Goal: Task Accomplishment & Management: Complete application form

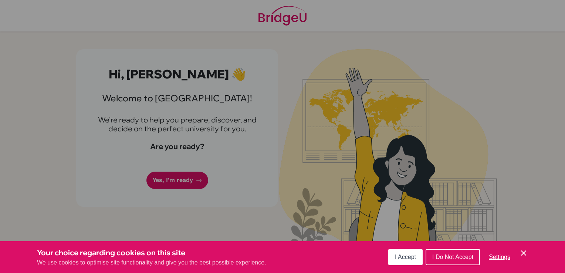
click at [407, 256] on span "I Accept" at bounding box center [405, 257] width 21 height 6
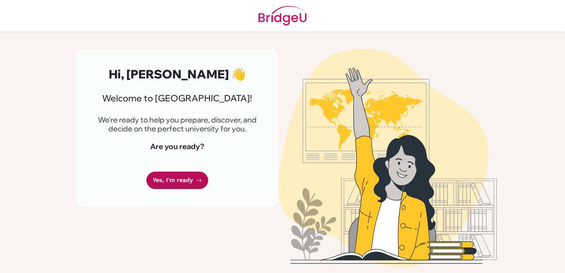
click at [164, 178] on link "Yes, I'm ready" at bounding box center [177, 180] width 62 height 17
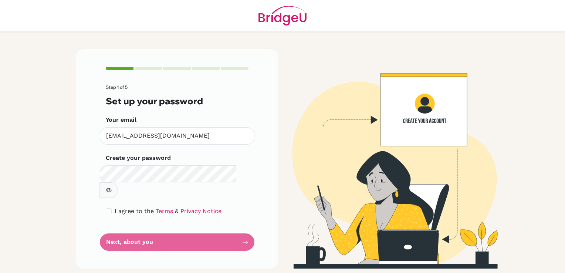
click at [217, 227] on form "Step 1 of 5 Set up your password Your email [EMAIL_ADDRESS][DOMAIN_NAME] Invali…" at bounding box center [177, 168] width 143 height 166
click at [244, 225] on form "Step 1 of 5 Set up your password Your email [EMAIL_ADDRESS][DOMAIN_NAME] Invali…" at bounding box center [177, 168] width 143 height 166
click at [110, 189] on icon "button" at bounding box center [109, 190] width 3 height 3
click at [112, 187] on icon "button" at bounding box center [109, 190] width 6 height 6
click at [138, 208] on span "I agree to the" at bounding box center [134, 211] width 39 height 7
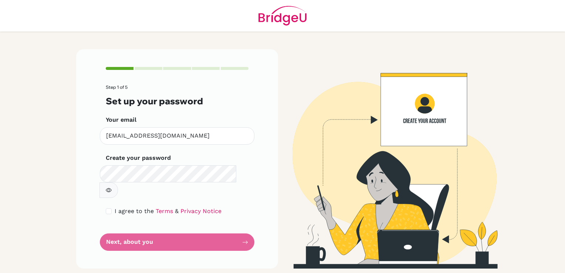
click at [256, 233] on div "Step 1 of 5 Set up your password Your email namrataparuthi@trioworldacademy.com…" at bounding box center [177, 158] width 202 height 219
click at [244, 227] on form "Step 1 of 5 Set up your password Your email namrataparuthi@trioworldacademy.com…" at bounding box center [177, 168] width 143 height 166
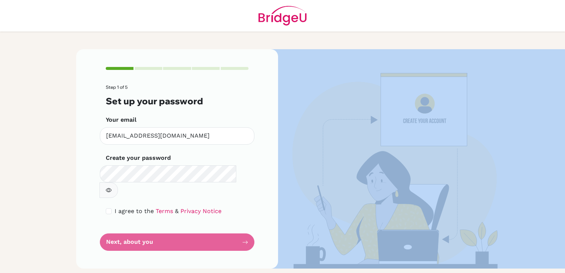
click at [244, 227] on form "Step 1 of 5 Set up your password Your email namrataparuthi@trioworldacademy.com…" at bounding box center [177, 168] width 143 height 166
click at [352, 123] on img at bounding box center [388, 158] width 422 height 219
click at [285, 169] on img at bounding box center [388, 158] width 422 height 219
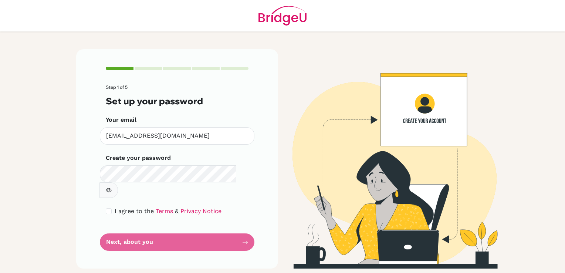
click at [7, 79] on main "Step 1 of 5 Set up your password Your email [EMAIL_ADDRESS][DOMAIN_NAME] Invali…" at bounding box center [282, 136] width 565 height 273
click at [456, 120] on img at bounding box center [388, 158] width 422 height 219
click at [148, 208] on span "I agree to the" at bounding box center [134, 211] width 39 height 7
click at [186, 208] on link "Privacy Notice" at bounding box center [201, 211] width 41 height 7
click at [214, 228] on form "Step 1 of 5 Set up your password Your email [EMAIL_ADDRESS][DOMAIN_NAME] Invali…" at bounding box center [177, 168] width 143 height 166
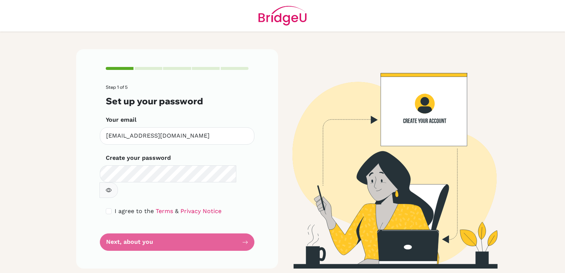
click at [112, 187] on icon "button" at bounding box center [109, 190] width 6 height 6
click at [246, 227] on form "Step 1 of 5 Set up your password Your email [EMAIL_ADDRESS][DOMAIN_NAME] Invali…" at bounding box center [177, 168] width 143 height 166
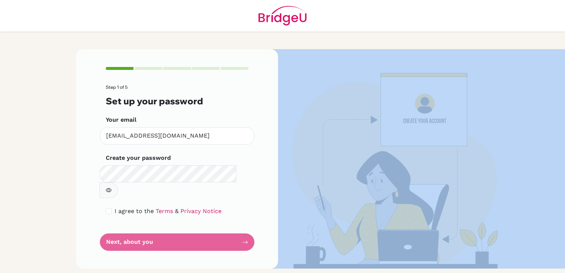
click at [246, 227] on form "Step 1 of 5 Set up your password Your email [EMAIL_ADDRESS][DOMAIN_NAME] Invali…" at bounding box center [177, 168] width 143 height 166
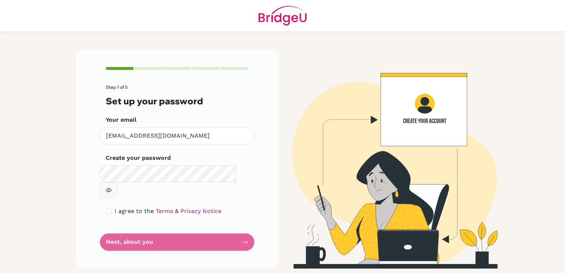
click at [246, 227] on form "Step 1 of 5 Set up your password Your email [EMAIL_ADDRESS][DOMAIN_NAME] Invali…" at bounding box center [177, 168] width 143 height 166
drag, startPoint x: 246, startPoint y: 227, endPoint x: 226, endPoint y: 85, distance: 143.1
click at [226, 85] on p "Step 1 of 5" at bounding box center [177, 87] width 143 height 5
click at [154, 67] on div at bounding box center [149, 68] width 28 height 3
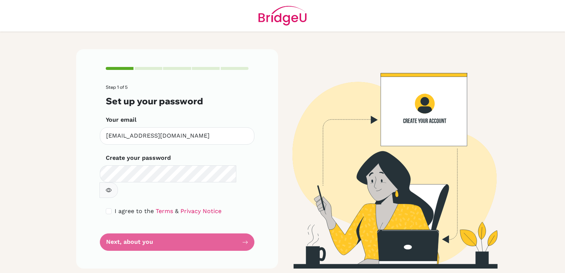
click at [154, 67] on div at bounding box center [149, 68] width 28 height 3
click at [172, 139] on input "[EMAIL_ADDRESS][DOMAIN_NAME]" at bounding box center [177, 135] width 155 height 17
click at [188, 223] on form "Step 1 of 5 Set up your password Your email [EMAIL_ADDRESS][DOMAIN_NAME] Invali…" at bounding box center [177, 168] width 143 height 166
click at [136, 226] on form "Step 1 of 5 Set up your password Your email [EMAIL_ADDRESS][DOMAIN_NAME] Invali…" at bounding box center [177, 168] width 143 height 166
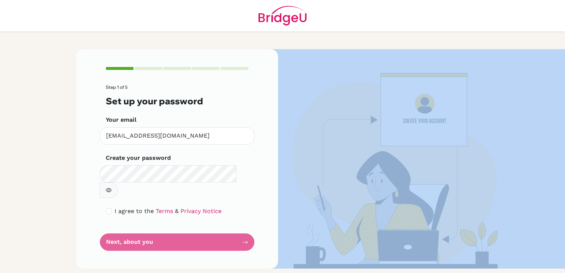
click at [136, 226] on form "Step 1 of 5 Set up your password Your email [EMAIL_ADDRESS][DOMAIN_NAME] Invali…" at bounding box center [177, 168] width 143 height 166
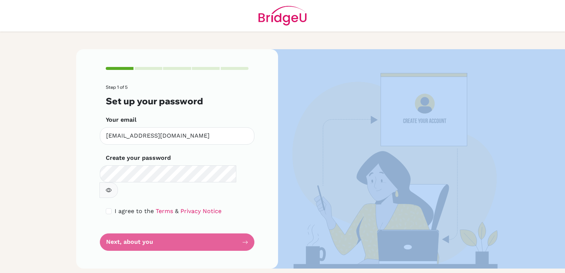
click at [136, 226] on form "Step 1 of 5 Set up your password Your email [EMAIL_ADDRESS][DOMAIN_NAME] Invali…" at bounding box center [177, 168] width 143 height 166
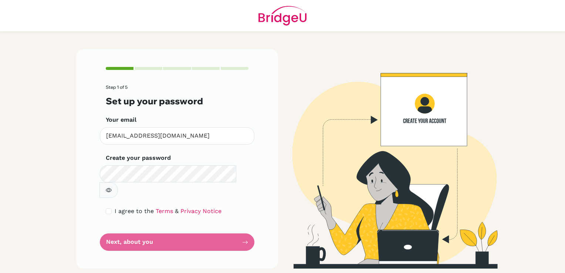
click at [31, 174] on main "Step 1 of 5 Set up your password Your email [EMAIL_ADDRESS][DOMAIN_NAME] Invali…" at bounding box center [282, 136] width 565 height 273
click at [112, 187] on icon "button" at bounding box center [109, 190] width 6 height 6
click at [443, 97] on img at bounding box center [388, 158] width 422 height 219
click at [244, 226] on form "Step 1 of 5 Set up your password Your email [EMAIL_ADDRESS][DOMAIN_NAME] Invali…" at bounding box center [177, 168] width 143 height 166
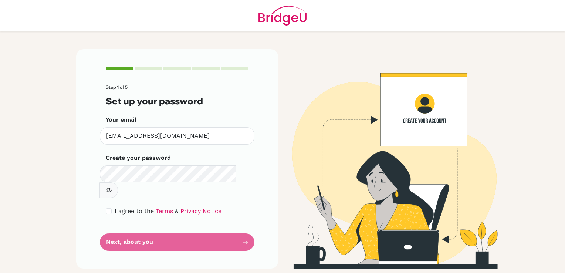
click at [244, 226] on form "Step 1 of 5 Set up your password Your email [EMAIL_ADDRESS][DOMAIN_NAME] Invali…" at bounding box center [177, 168] width 143 height 166
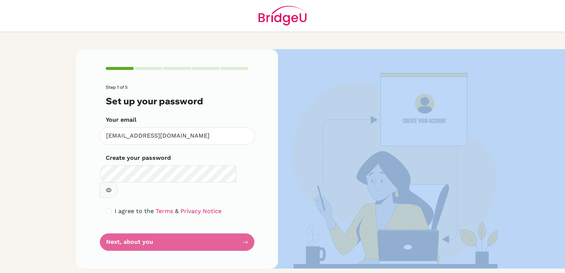
click at [244, 226] on form "Step 1 of 5 Set up your password Your email [EMAIL_ADDRESS][DOMAIN_NAME] Invali…" at bounding box center [177, 168] width 143 height 166
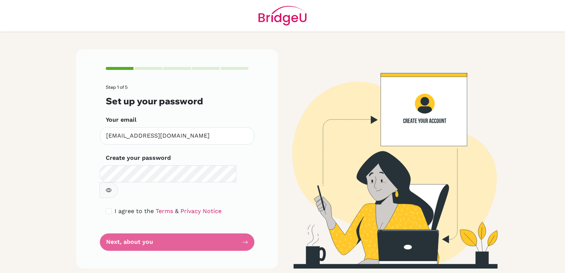
click at [244, 226] on form "Step 1 of 5 Set up your password Your email [EMAIL_ADDRESS][DOMAIN_NAME] Invali…" at bounding box center [177, 168] width 143 height 166
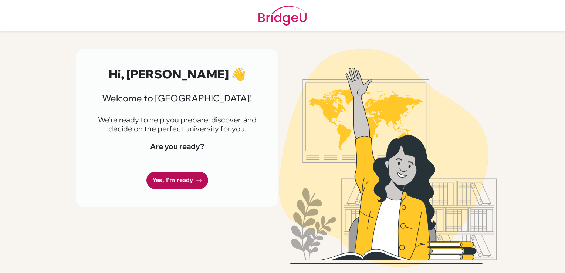
click at [195, 185] on link "Yes, I'm ready" at bounding box center [177, 180] width 62 height 17
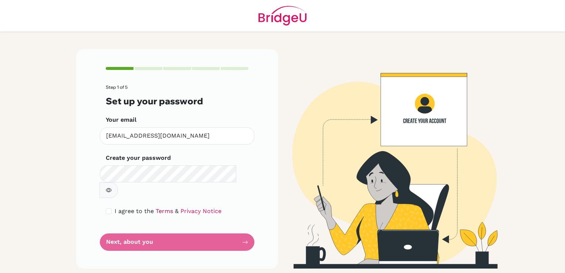
click at [156, 208] on link "Terms" at bounding box center [164, 211] width 17 height 7
click at [191, 208] on link "Privacy Notice" at bounding box center [201, 211] width 41 height 7
click at [118, 182] on button "button" at bounding box center [108, 190] width 18 height 16
click at [246, 225] on form "Step 1 of 5 Set up your password Your email [EMAIL_ADDRESS][DOMAIN_NAME] Invali…" at bounding box center [177, 168] width 143 height 166
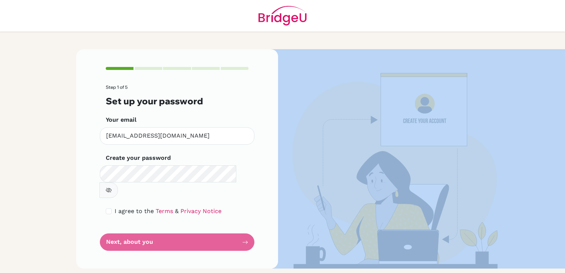
click at [246, 225] on form "Step 1 of 5 Set up your password Your email [EMAIL_ADDRESS][DOMAIN_NAME] Invali…" at bounding box center [177, 168] width 143 height 166
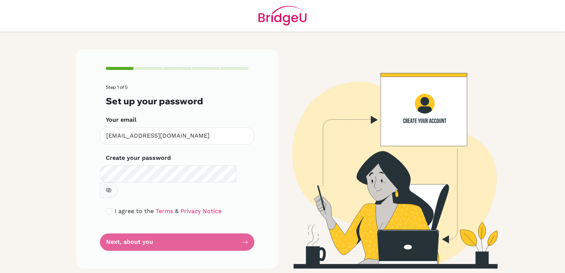
click at [246, 225] on form "Step 1 of 5 Set up your password Your email [EMAIL_ADDRESS][DOMAIN_NAME] Invali…" at bounding box center [177, 168] width 143 height 166
click at [244, 226] on form "Step 1 of 5 Set up your password Your email [EMAIL_ADDRESS][DOMAIN_NAME] Invali…" at bounding box center [177, 168] width 143 height 166
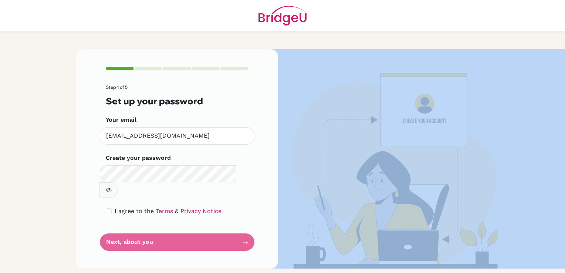
click at [244, 226] on form "Step 1 of 5 Set up your password Your email [EMAIL_ADDRESS][DOMAIN_NAME] Invali…" at bounding box center [177, 168] width 143 height 166
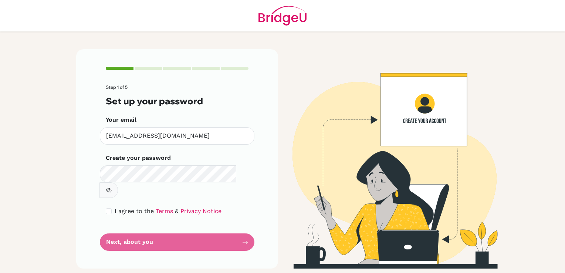
click at [244, 226] on form "Step 1 of 5 Set up your password Your email [EMAIL_ADDRESS][DOMAIN_NAME] Invali…" at bounding box center [177, 168] width 143 height 166
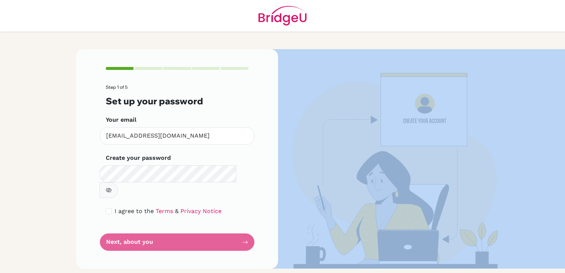
click at [244, 226] on form "Step 1 of 5 Set up your password Your email [EMAIL_ADDRESS][DOMAIN_NAME] Invali…" at bounding box center [177, 168] width 143 height 166
drag, startPoint x: 244, startPoint y: 226, endPoint x: 50, endPoint y: 193, distance: 197.4
click at [50, 193] on main "Step 1 of 5 Set up your password Your email [EMAIL_ADDRESS][DOMAIN_NAME] Invali…" at bounding box center [282, 136] width 565 height 273
